Goal: Task Accomplishment & Management: Use online tool/utility

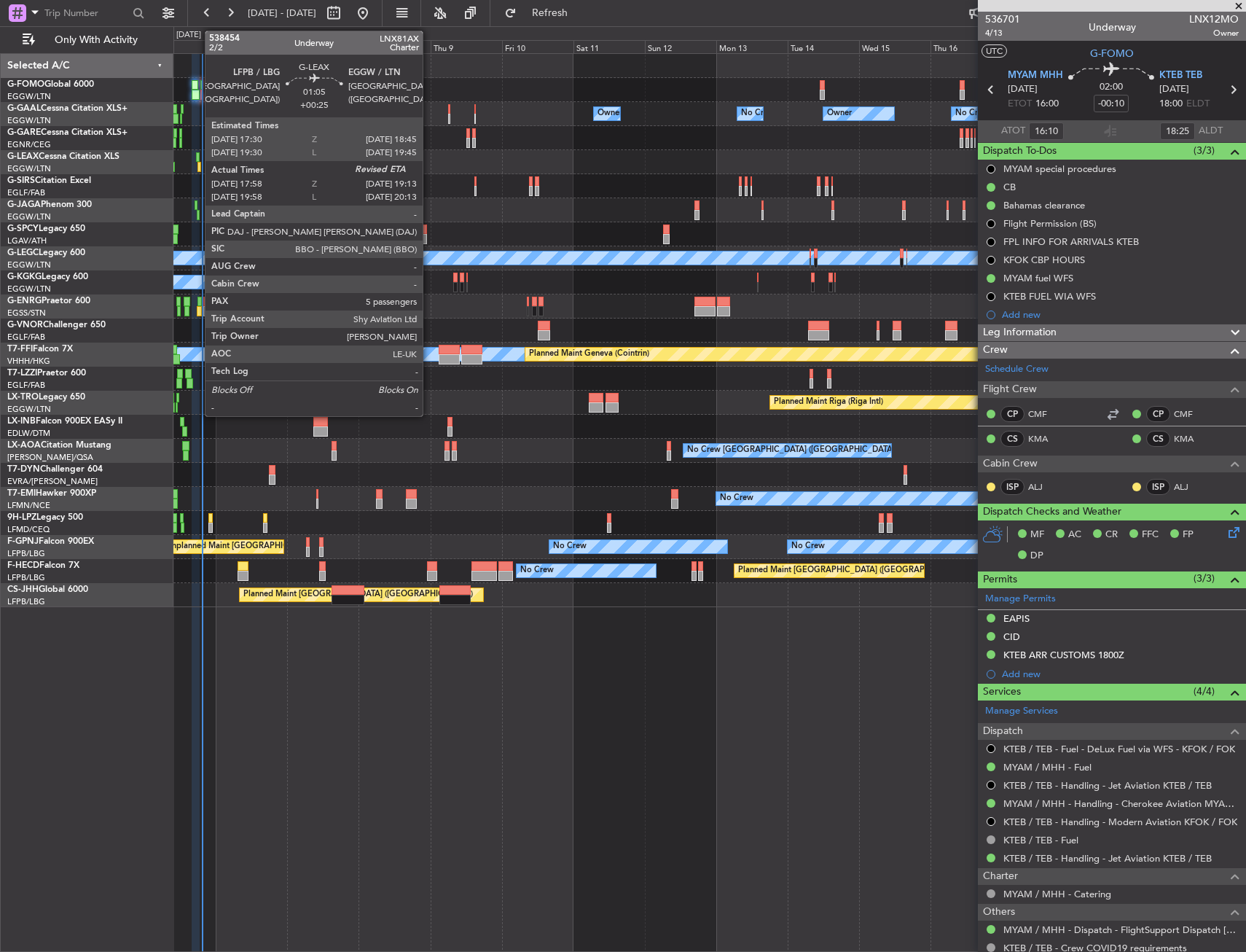
click at [197, 160] on div at bounding box center [198, 157] width 5 height 10
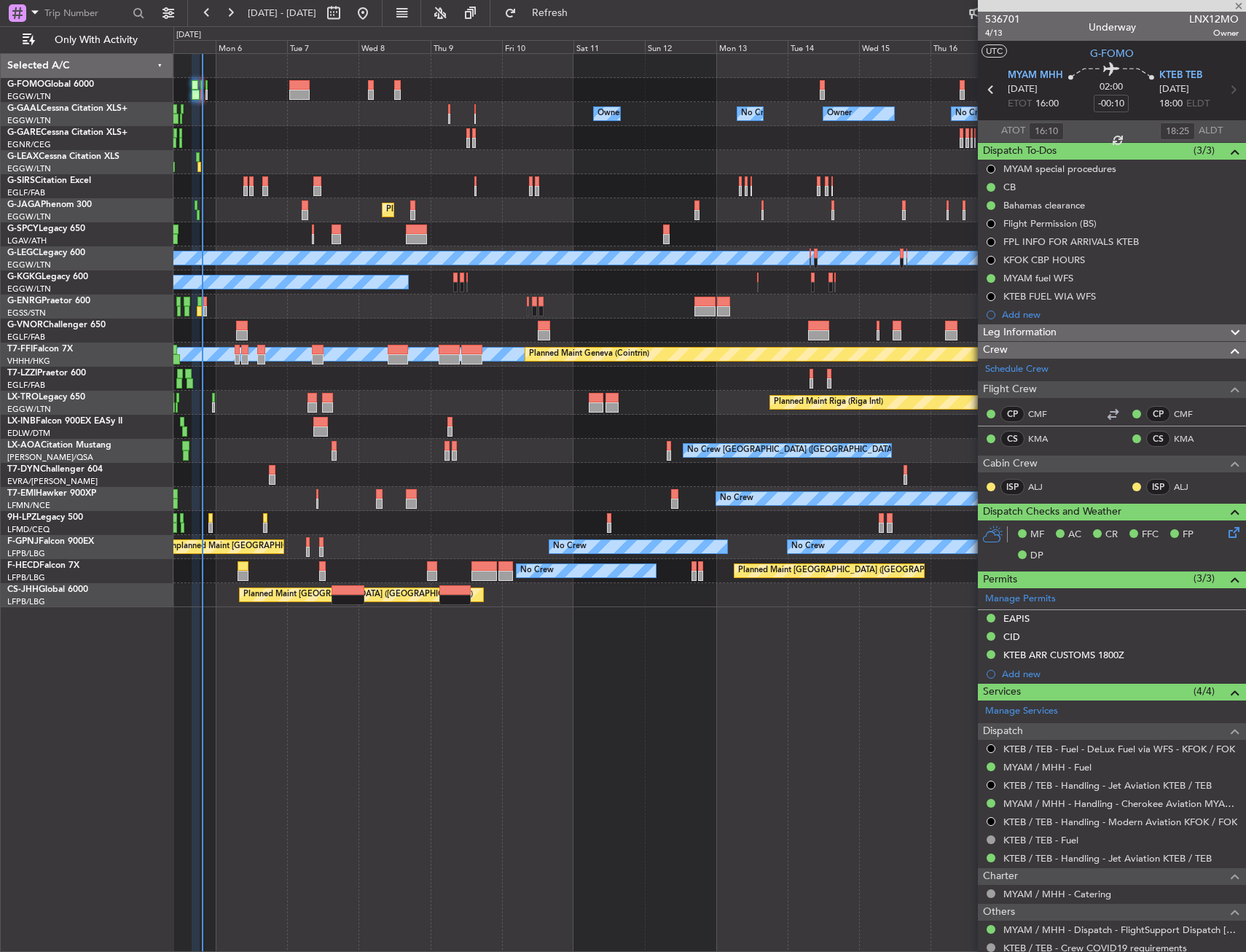
type input "+00:25"
type input "17:58"
type input "5"
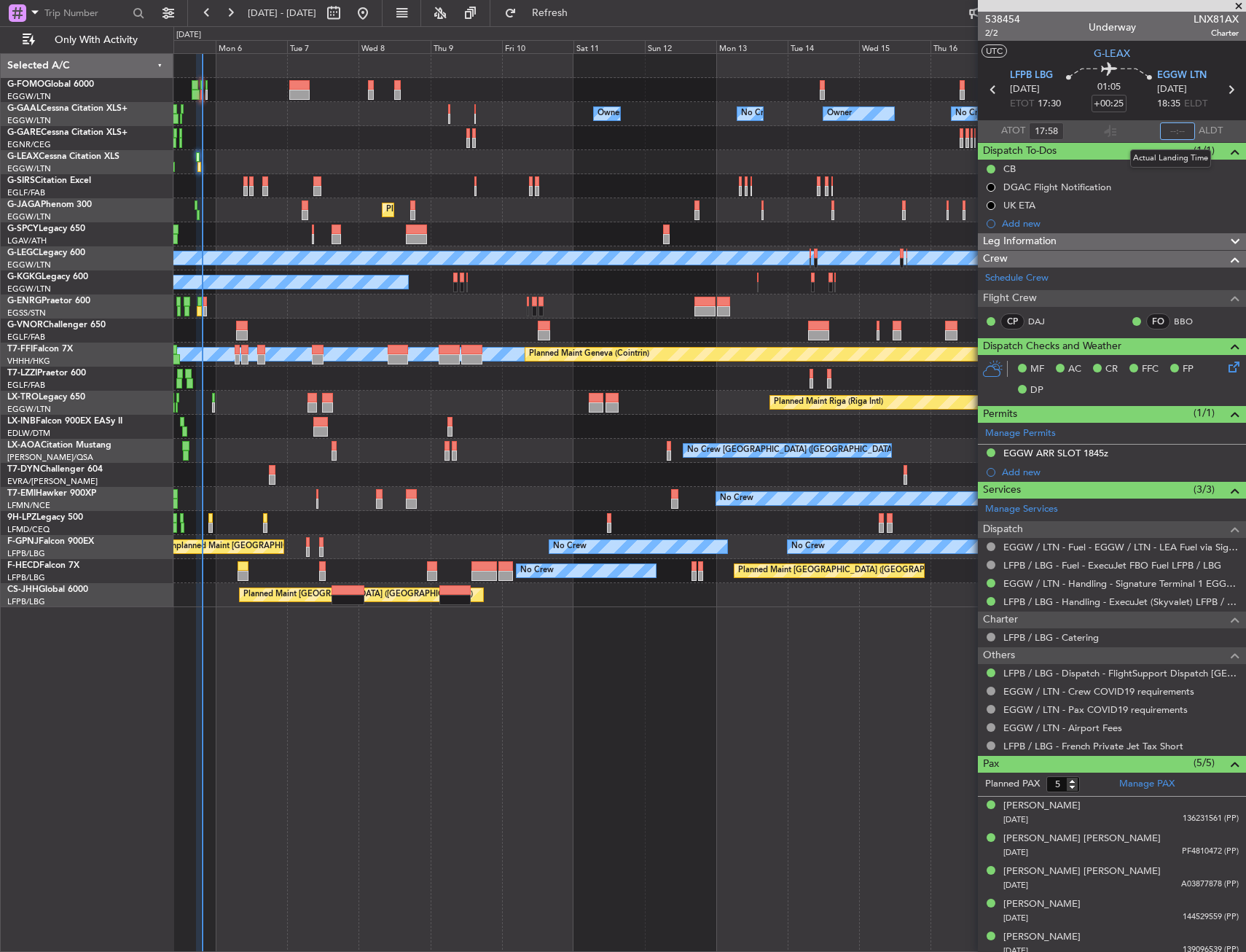
click at [1172, 137] on input "text" at bounding box center [1177, 131] width 35 height 18
click at [1044, 45] on section "UTC G-[PERSON_NAME]" at bounding box center [1111, 51] width 268 height 21
type input "18:59"
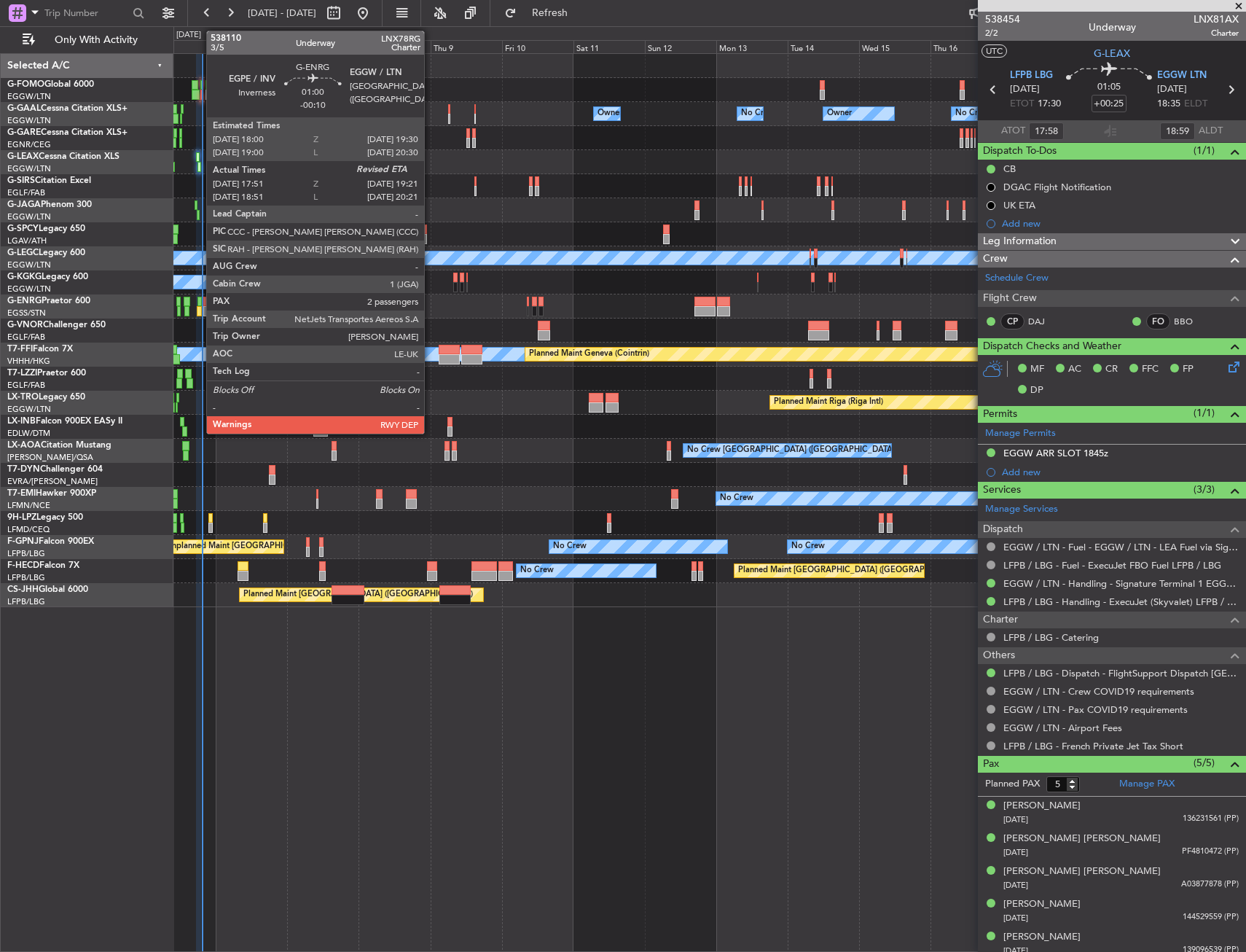
click at [199, 313] on div at bounding box center [199, 311] width 5 height 10
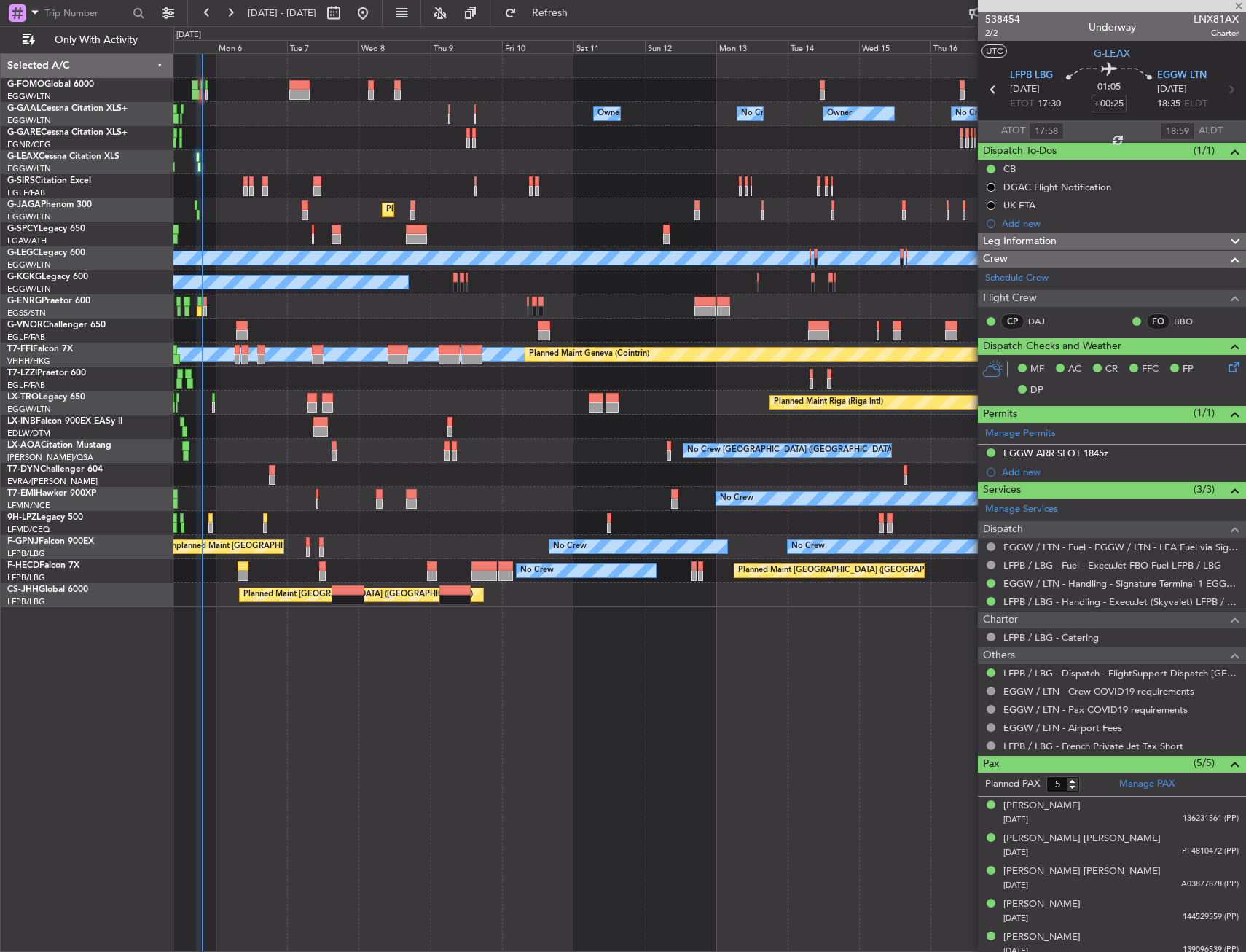
type input "-00:10"
type input "18:06"
type input "2"
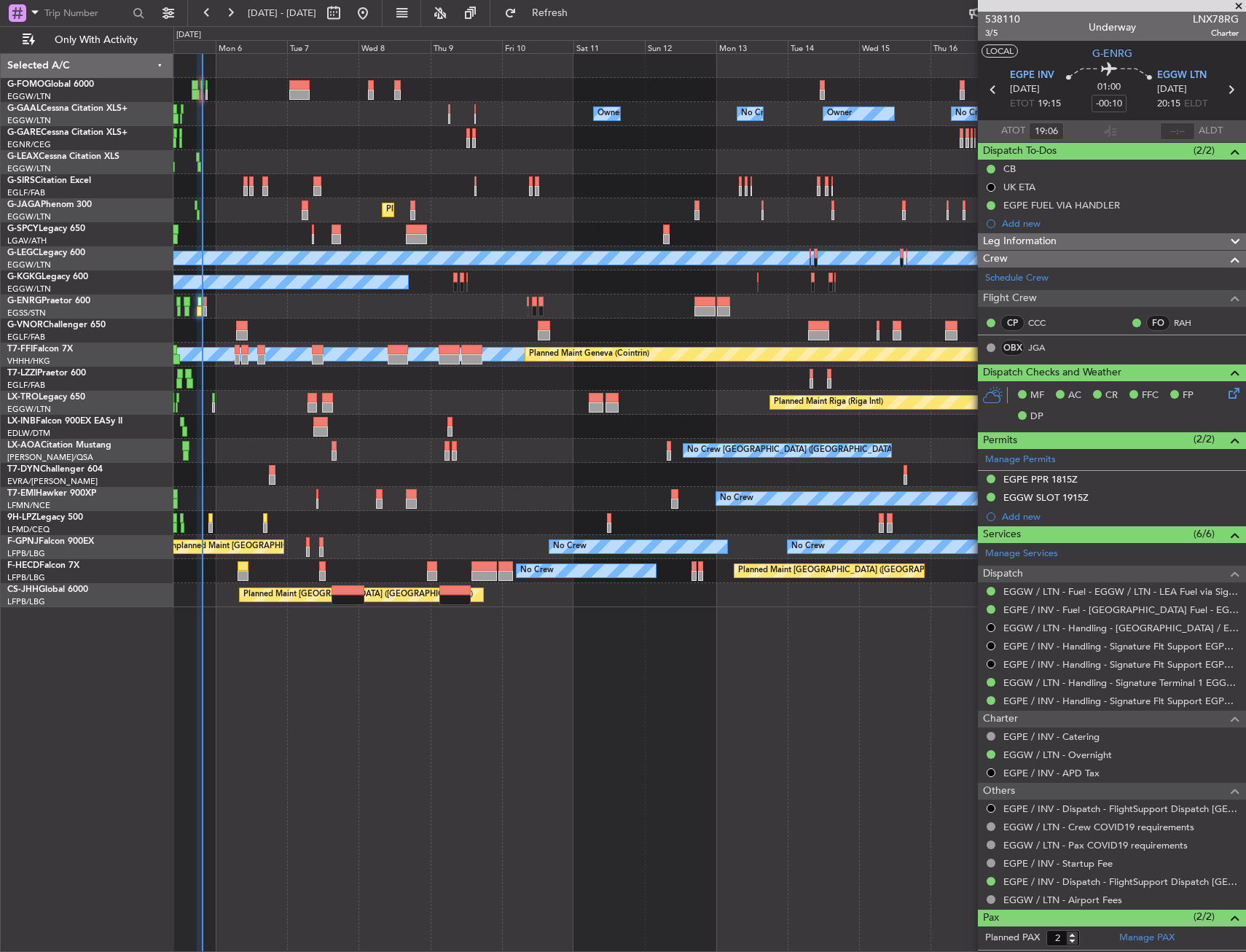
type input "18:06"
click at [1161, 131] on input "text" at bounding box center [1177, 131] width 35 height 18
click at [1140, 53] on section "UTC G-ENRG" at bounding box center [1111, 51] width 268 height 21
type input "19:04"
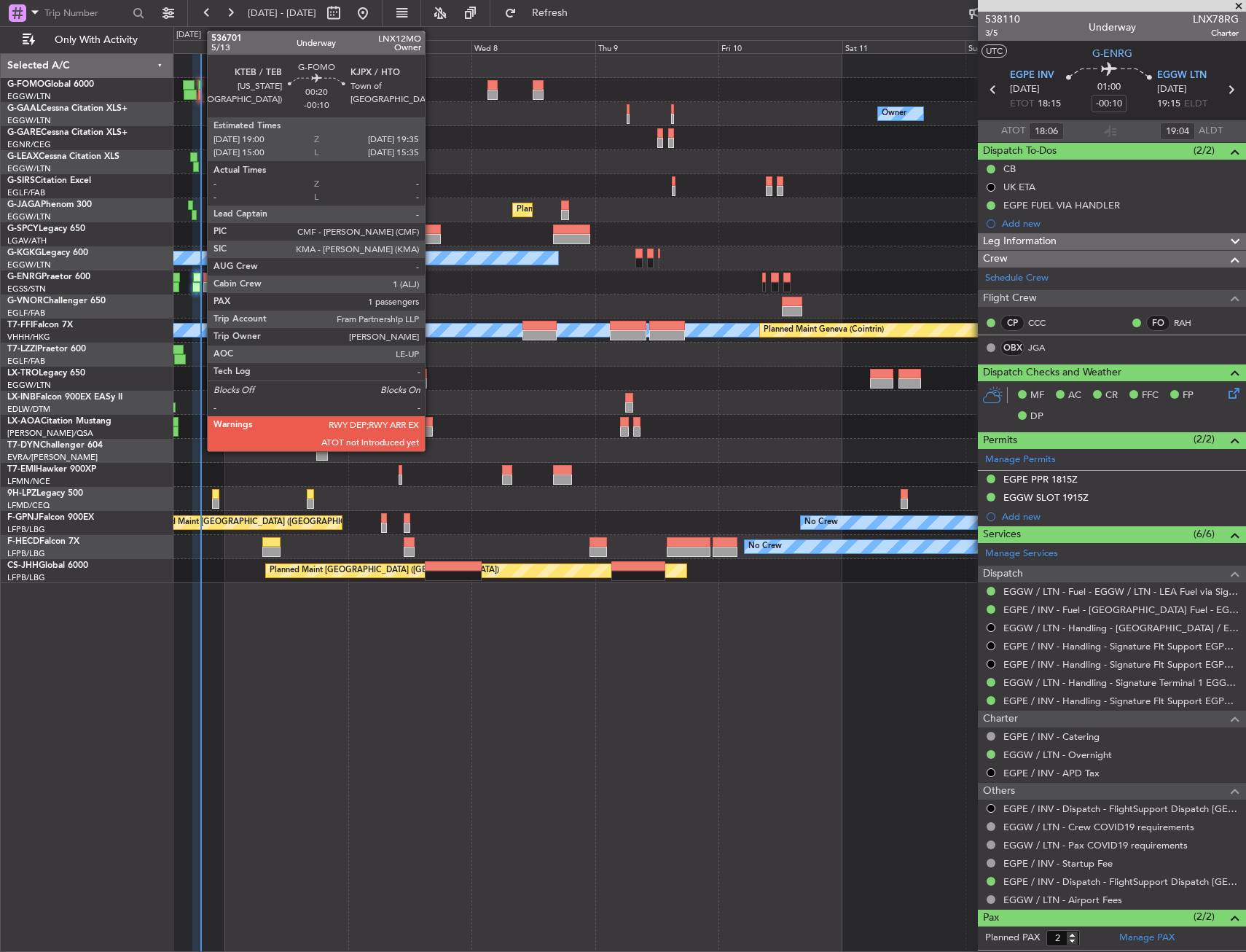
click at [200, 93] on div at bounding box center [200, 94] width 4 height 10
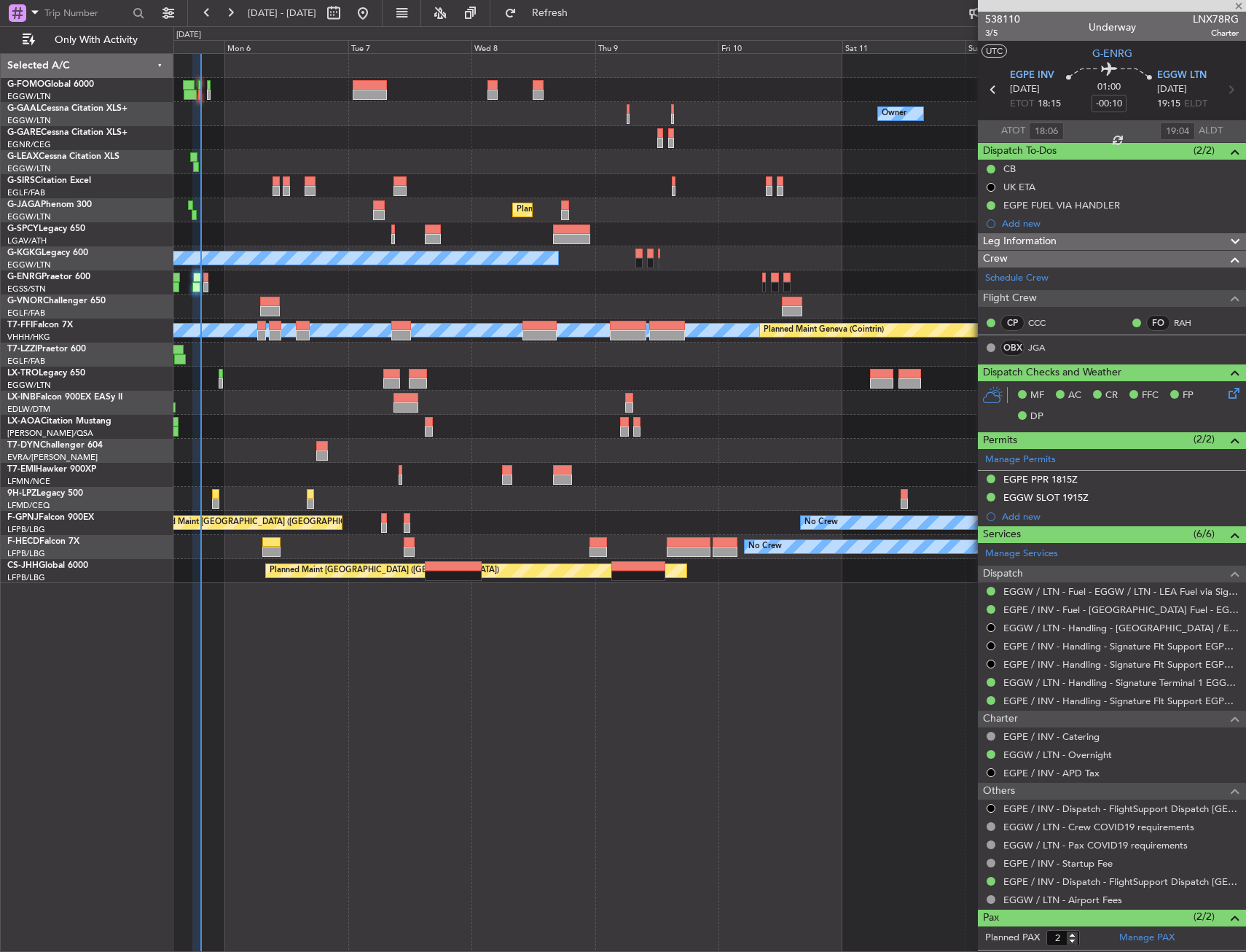
type input "1"
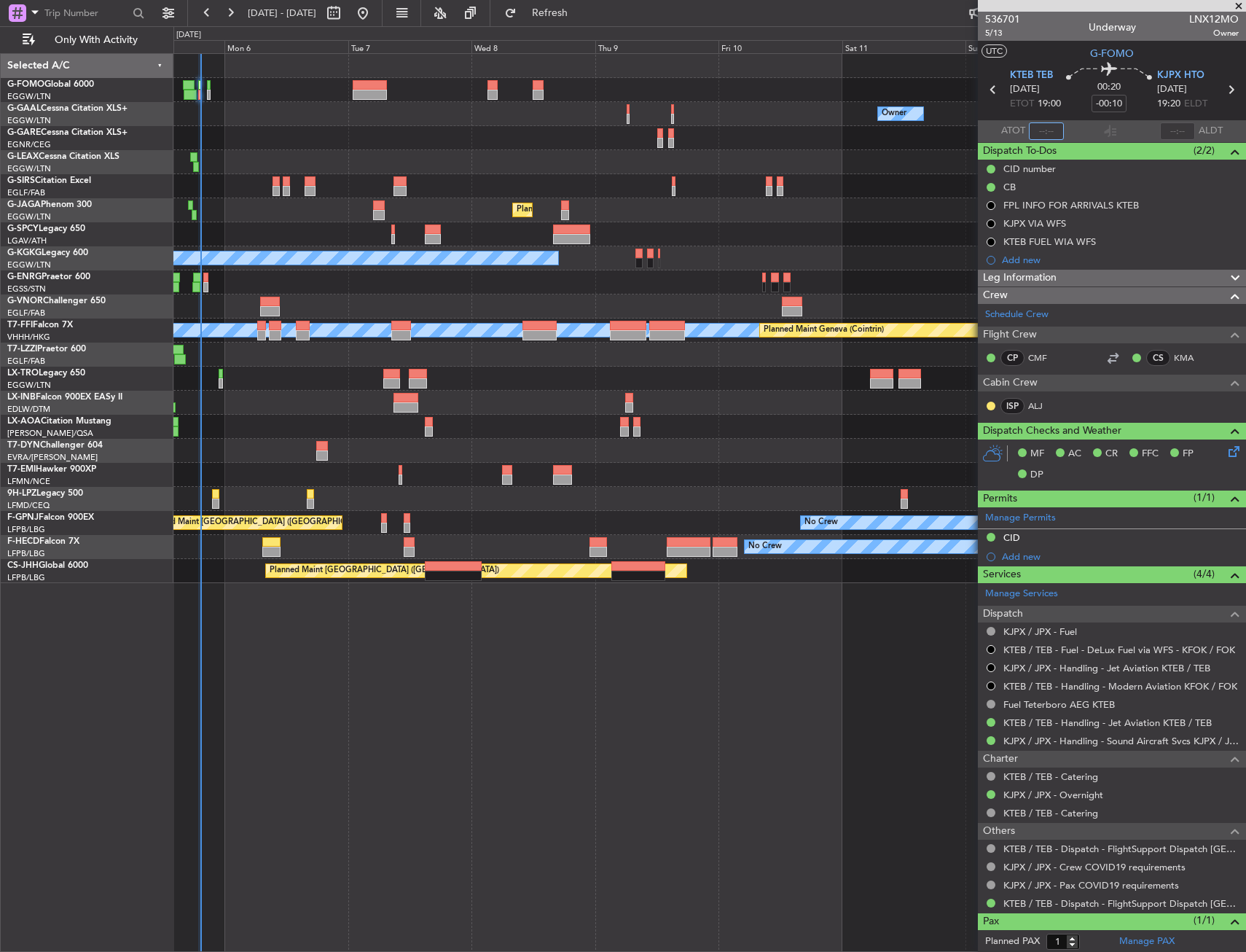
click at [1051, 135] on input "text" at bounding box center [1046, 131] width 35 height 18
click at [1042, 58] on section "UTC G-FOMO" at bounding box center [1111, 51] width 268 height 21
type input "19:04"
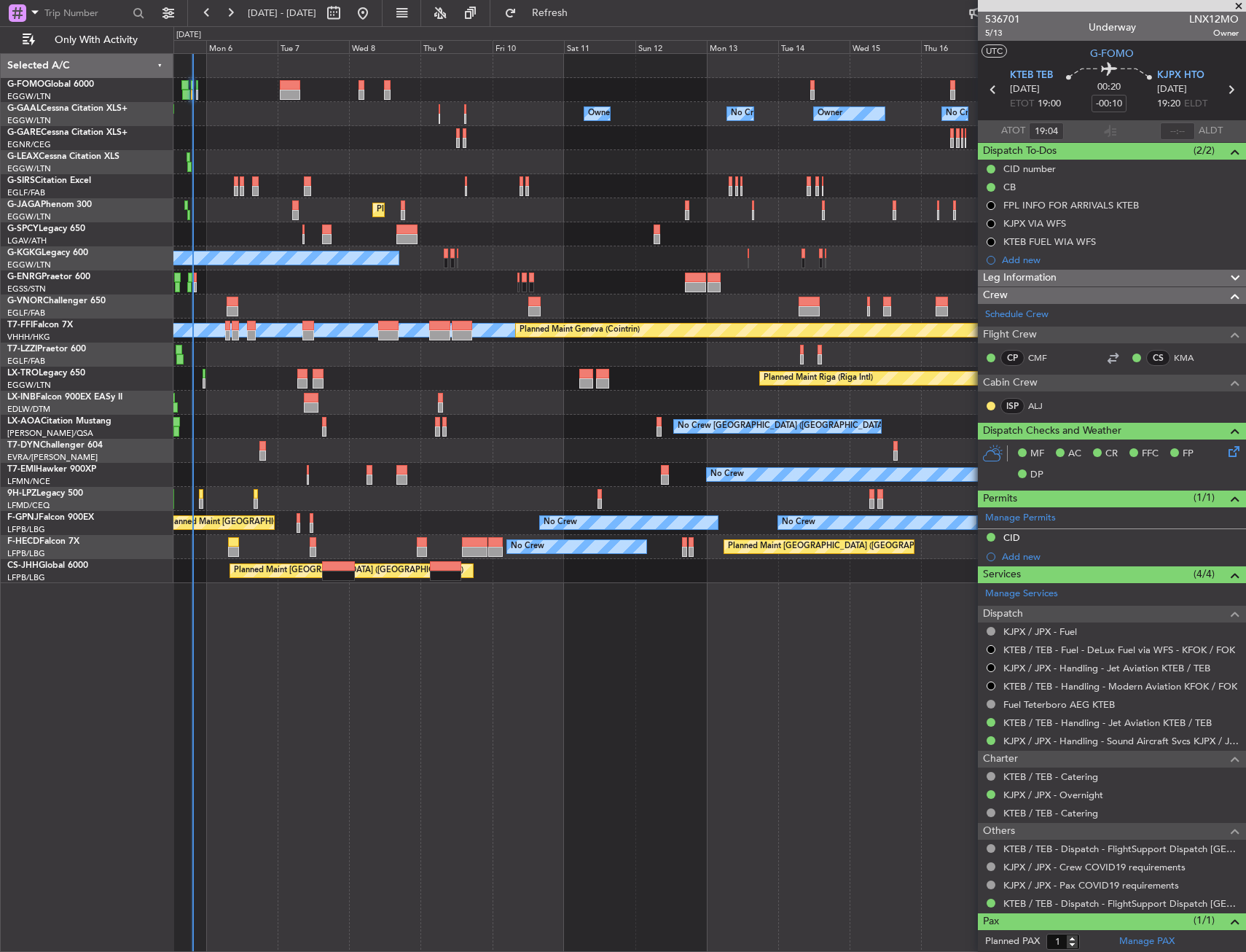
click at [435, 664] on div "Owner No Crew Owner Owner No Crew Owner Planned Maint [GEOGRAPHIC_DATA] ([GEOGR…" at bounding box center [710, 503] width 1072 height 899
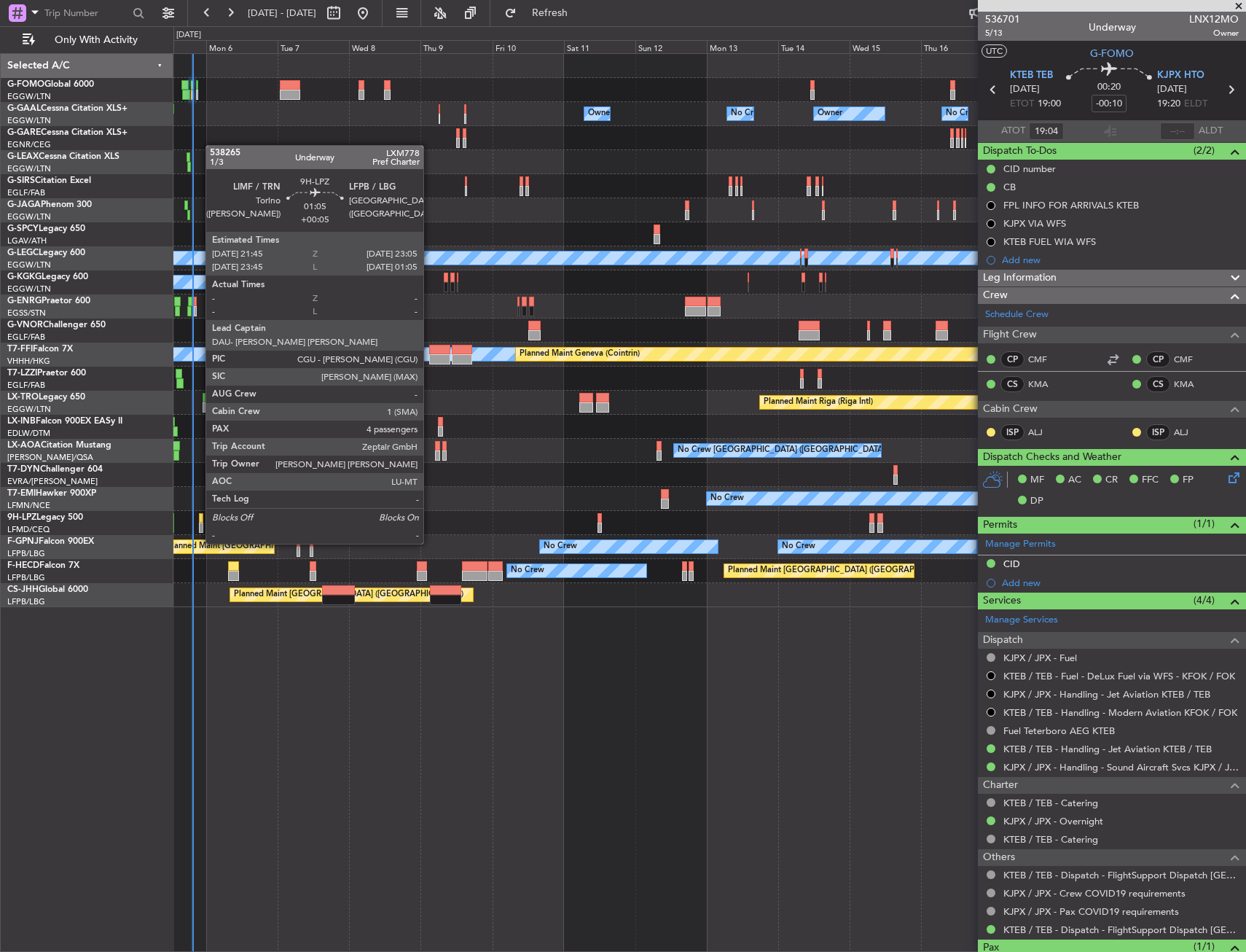
click at [199, 529] on div at bounding box center [201, 527] width 5 height 10
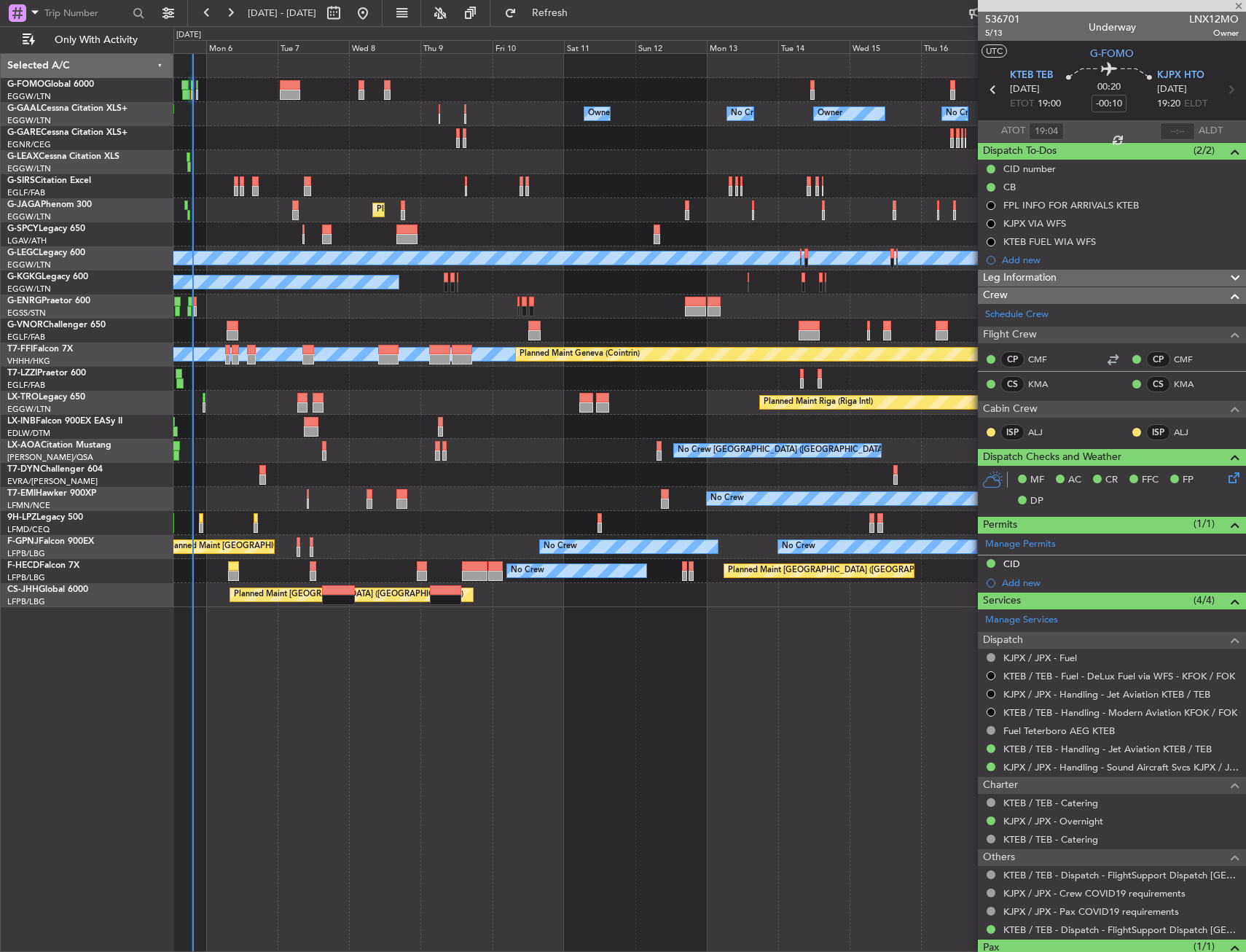
type input "+00:05"
type input "4"
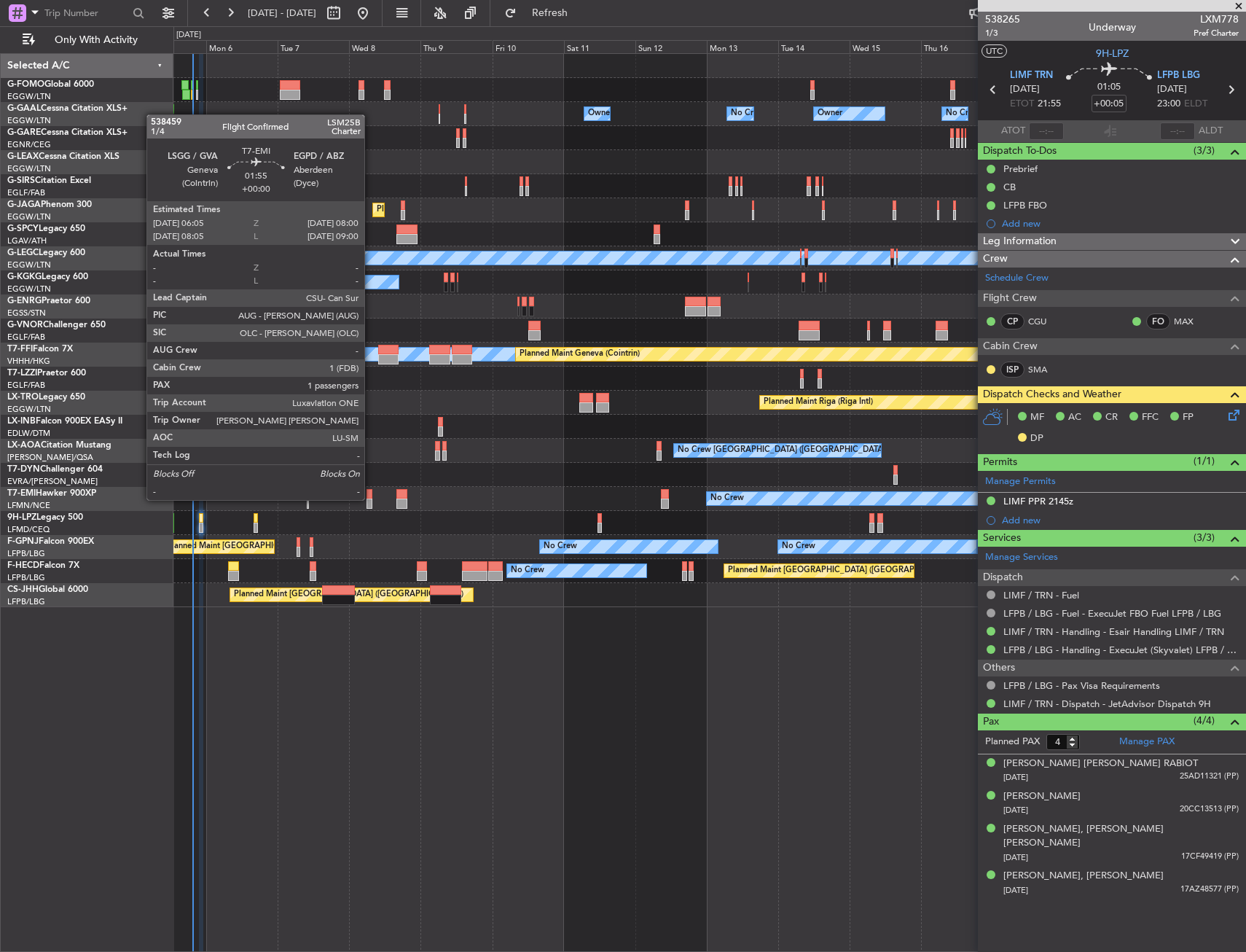
click at [371, 499] on div at bounding box center [369, 504] width 6 height 10
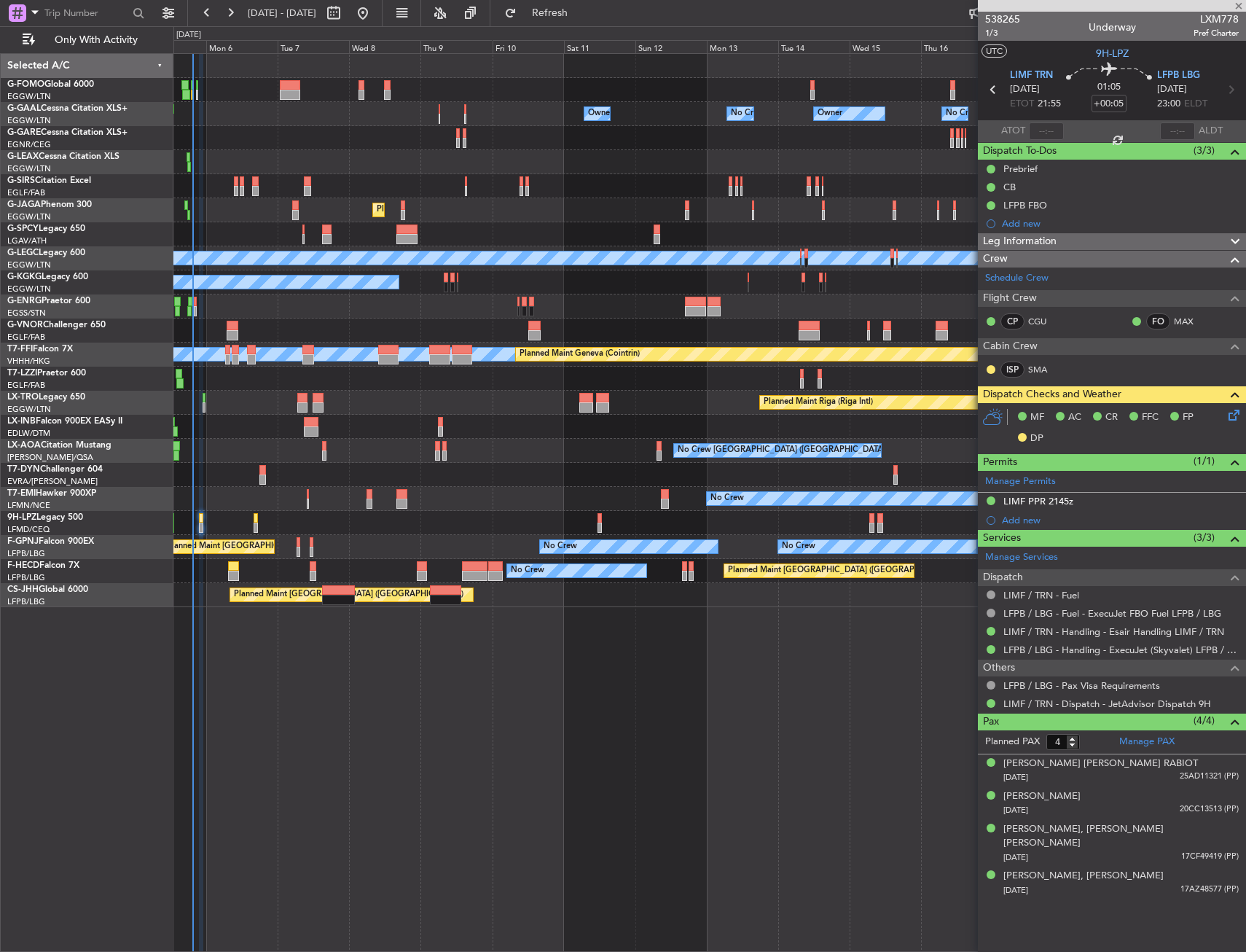
type input "1"
